Goal: Information Seeking & Learning: Learn about a topic

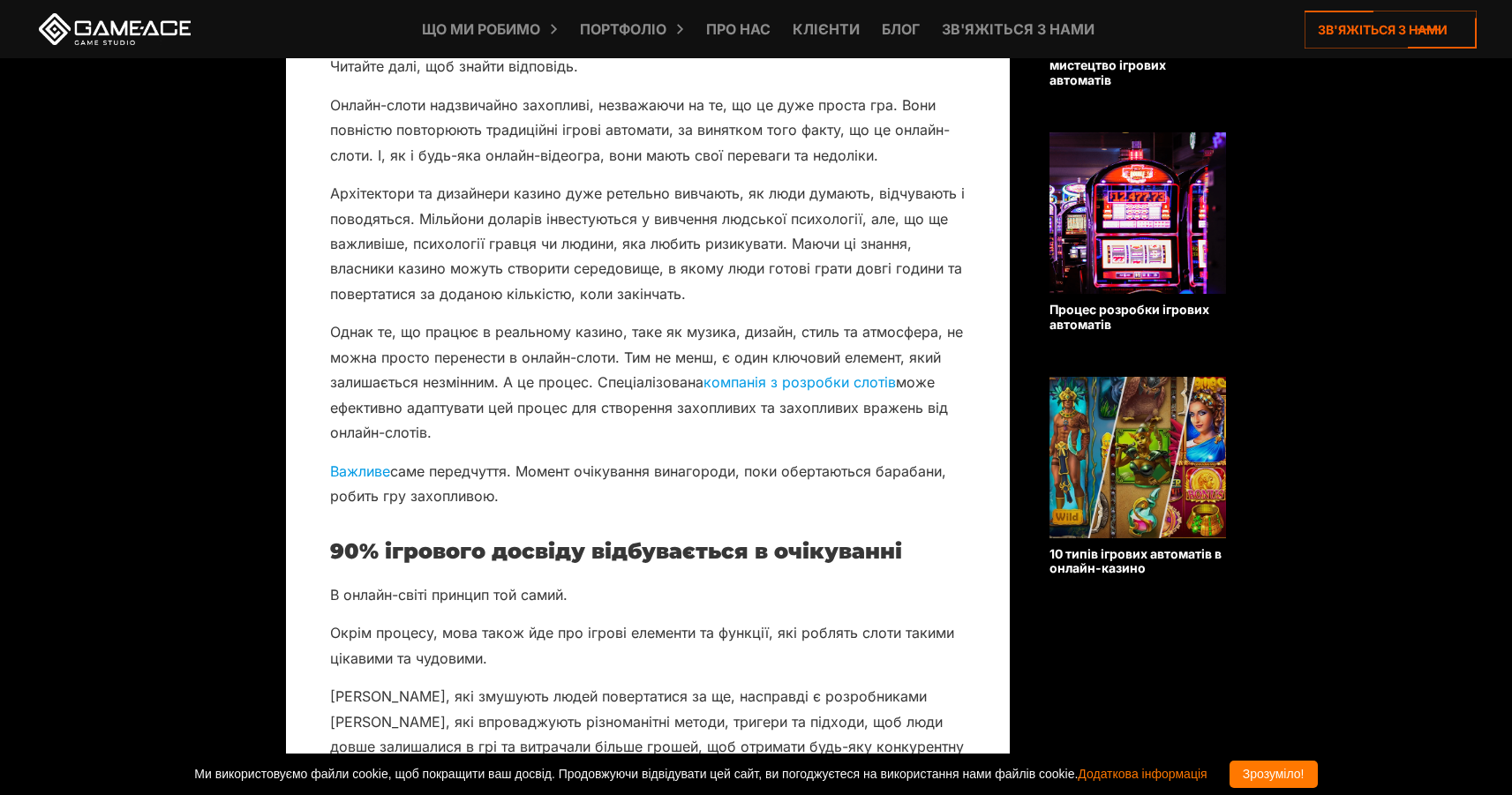
scroll to position [972, 0]
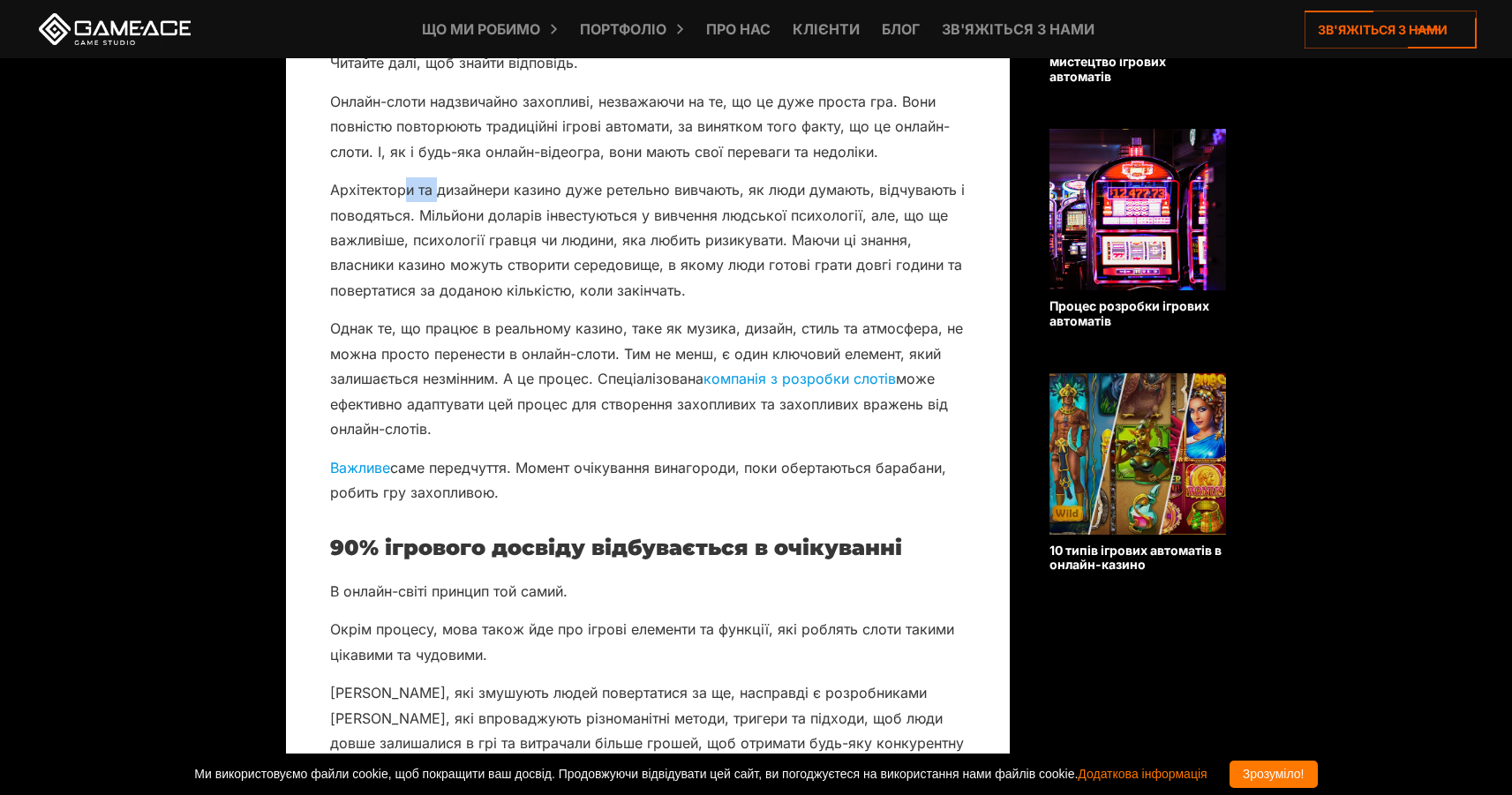
drag, startPoint x: 406, startPoint y: 190, endPoint x: 436, endPoint y: 199, distance: 31.3
click at [436, 199] on p "Архітектори та дизайнери казино дуже ретельно вивчають, як люди думають, відчув…" at bounding box center [647, 240] width 635 height 125
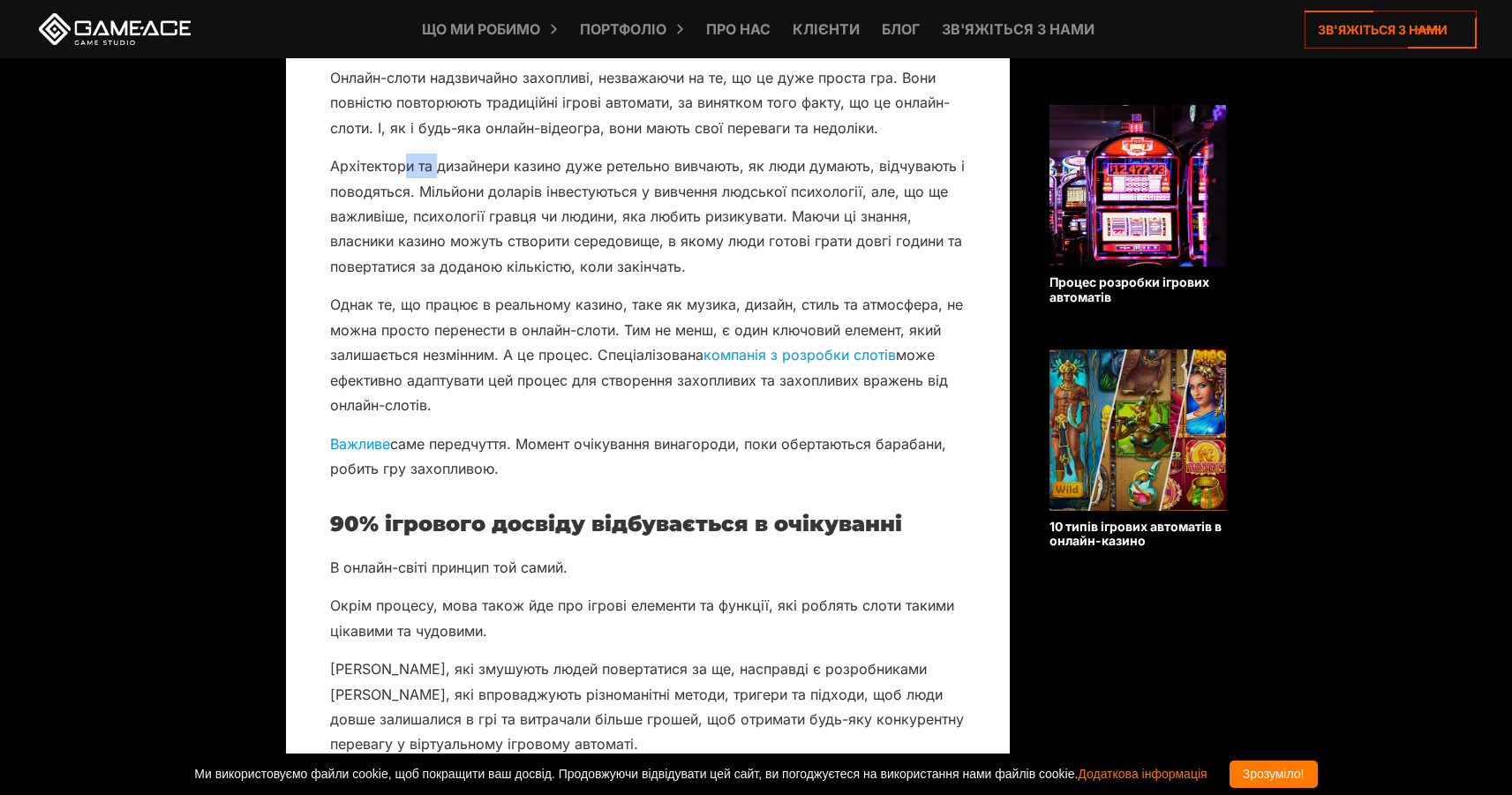
scroll to position [1002, 0]
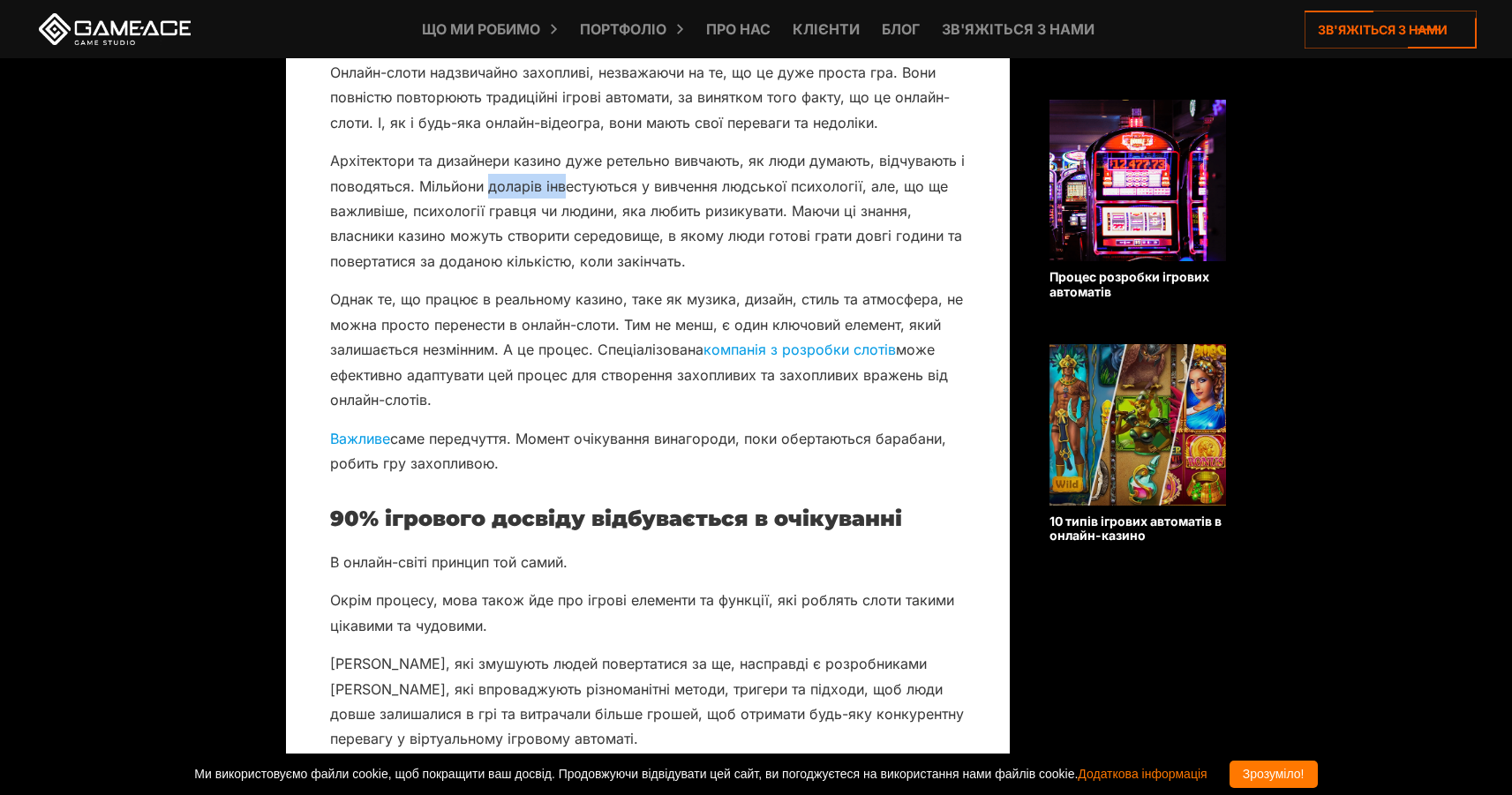
drag, startPoint x: 487, startPoint y: 189, endPoint x: 565, endPoint y: 194, distance: 78.2
click at [565, 194] on font "Архітектори та дизайнери казино дуже ретельно вивчають, як люди думають, відчув…" at bounding box center [647, 211] width 635 height 118
drag, startPoint x: 420, startPoint y: 209, endPoint x: 431, endPoint y: 210, distance: 11.0
click at [431, 210] on font "Архітектори та дизайнери казино дуже ретельно вивчають, як люди думають, відчув…" at bounding box center [647, 211] width 635 height 118
drag, startPoint x: 431, startPoint y: 239, endPoint x: 567, endPoint y: 236, distance: 136.0
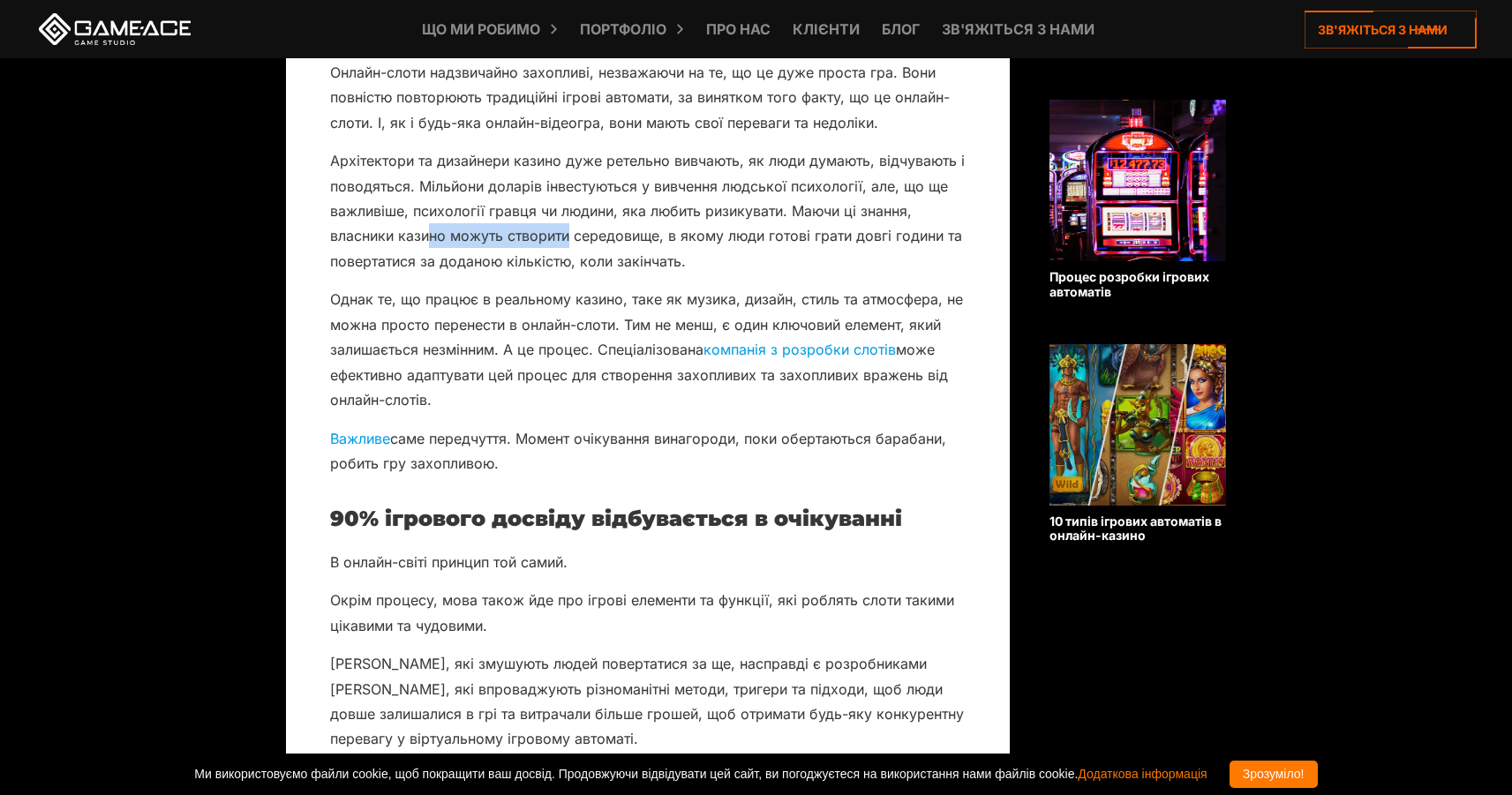
click at [567, 236] on font "Архітектори та дизайнери казино дуже ретельно вивчають, як люди думають, відчув…" at bounding box center [647, 211] width 635 height 118
drag, startPoint x: 476, startPoint y: 265, endPoint x: 530, endPoint y: 259, distance: 54.3
click at [530, 259] on font "Архітектори та дизайнери казино дуже ретельно вивчають, як люди думають, відчув…" at bounding box center [647, 211] width 635 height 118
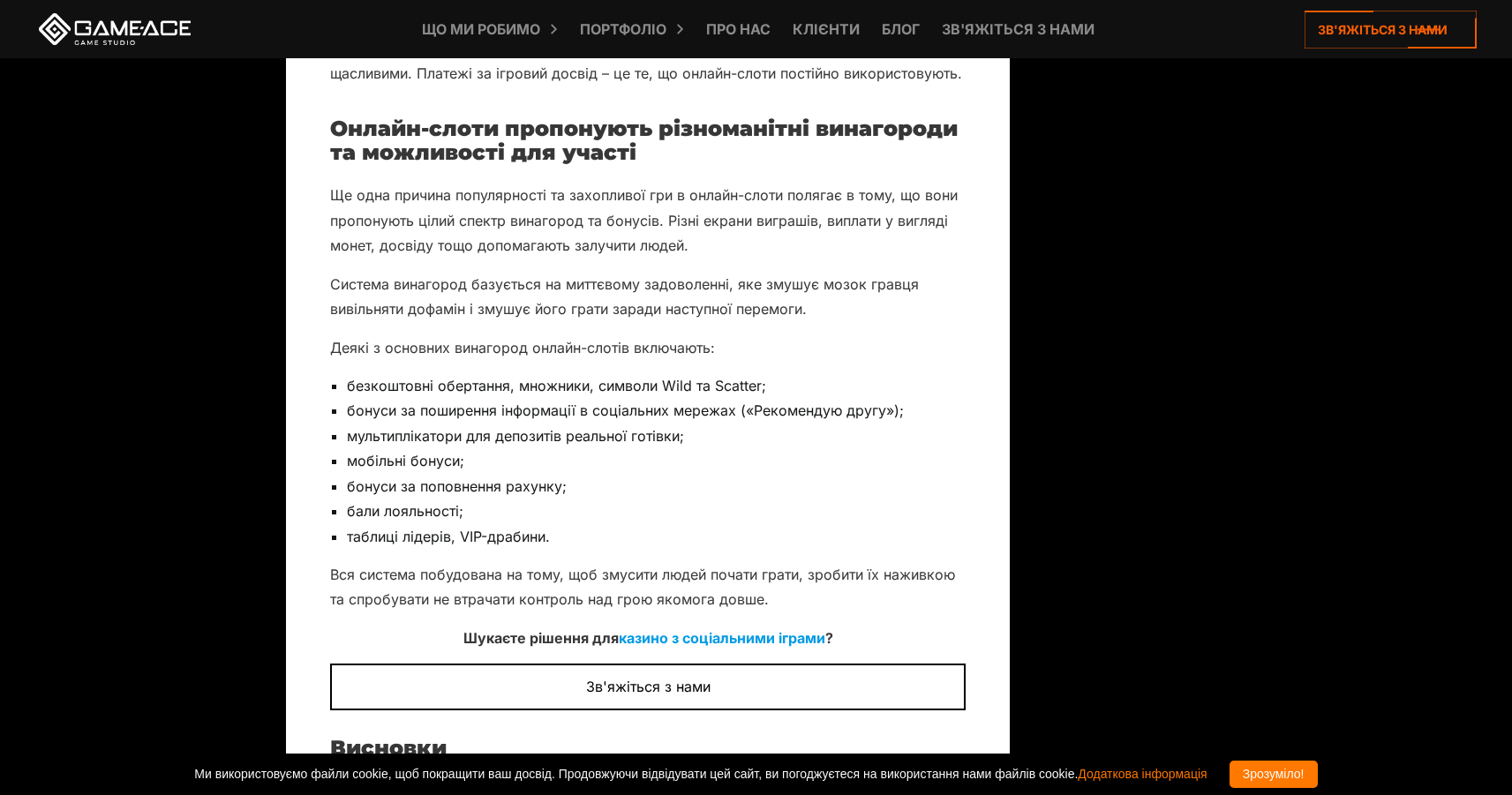
scroll to position [3729, 0]
